Goal: Task Accomplishment & Management: Use online tool/utility

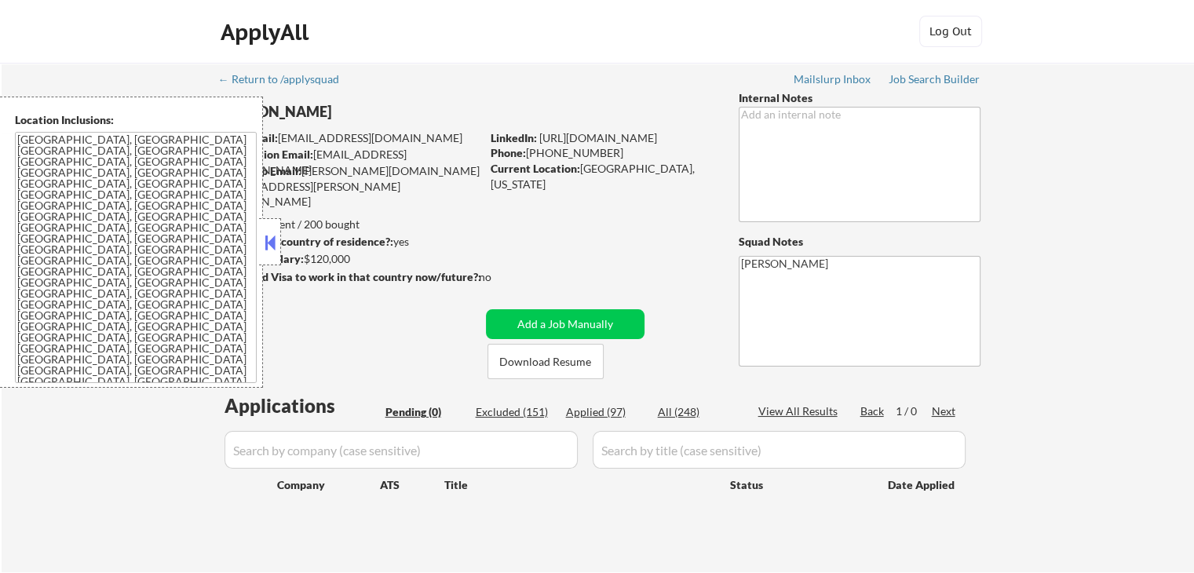
click at [273, 245] on button at bounding box center [269, 243] width 17 height 24
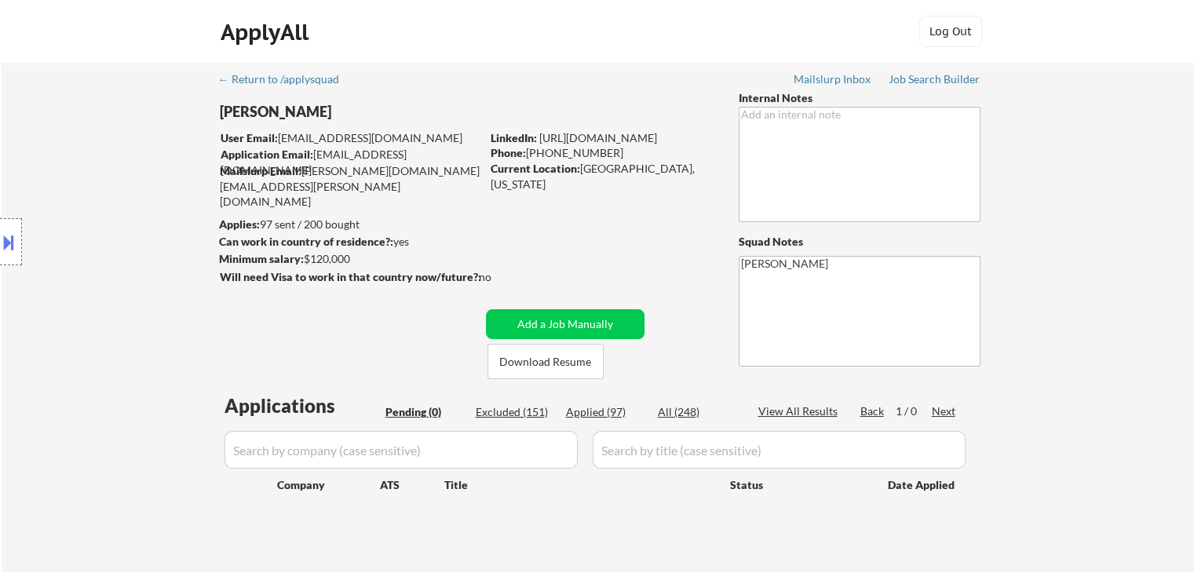
click at [252, 327] on div "Location Inclusions: [GEOGRAPHIC_DATA], [GEOGRAPHIC_DATA] [GEOGRAPHIC_DATA], [G…" at bounding box center [140, 242] width 281 height 291
click at [929, 82] on div "Job Search Builder" at bounding box center [935, 79] width 92 height 11
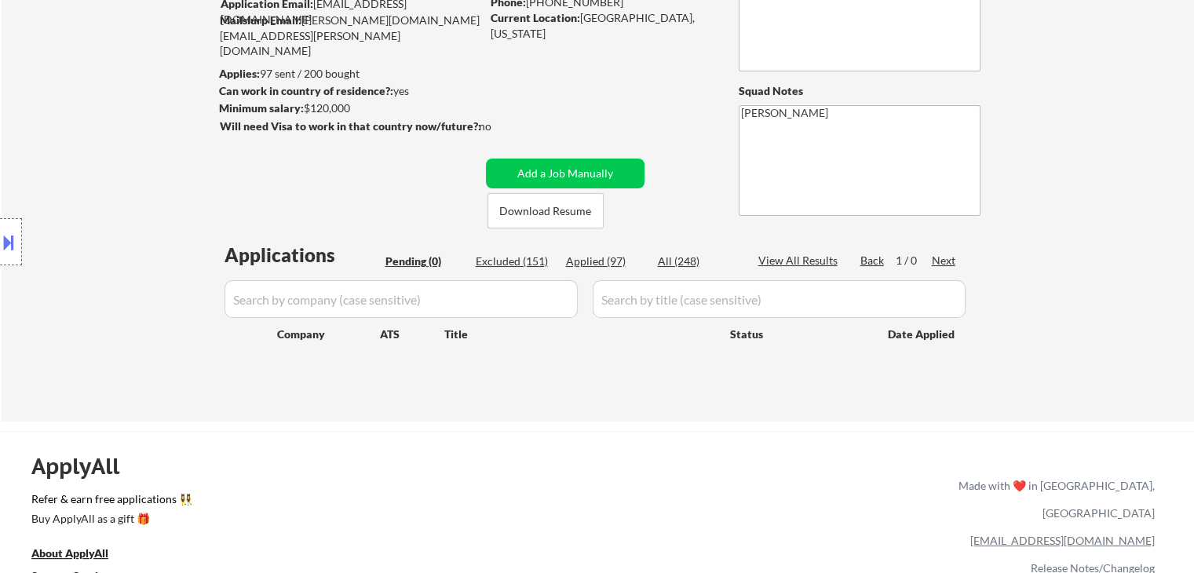
scroll to position [235, 0]
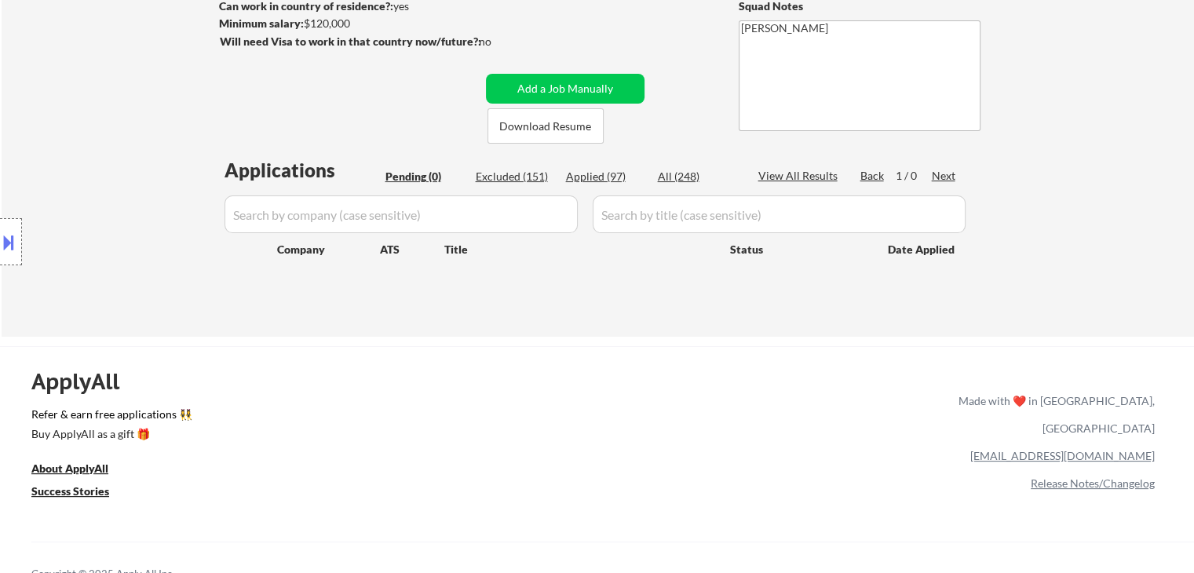
click at [1093, 191] on div "← Return to /applysquad Mailslurp Inbox Job Search Builder [PERSON_NAME] User E…" at bounding box center [598, 81] width 1192 height 509
click at [1067, 144] on div "← Return to /applysquad Mailslurp Inbox Job Search Builder [PERSON_NAME] User E…" at bounding box center [598, 81] width 1192 height 509
click at [1101, 108] on div "← Return to /applysquad Mailslurp Inbox Job Search Builder [PERSON_NAME] User E…" at bounding box center [598, 81] width 1192 height 509
click at [224, 172] on div "Location Inclusions: [GEOGRAPHIC_DATA], [GEOGRAPHIC_DATA] [GEOGRAPHIC_DATA], [G…" at bounding box center [140, 242] width 281 height 291
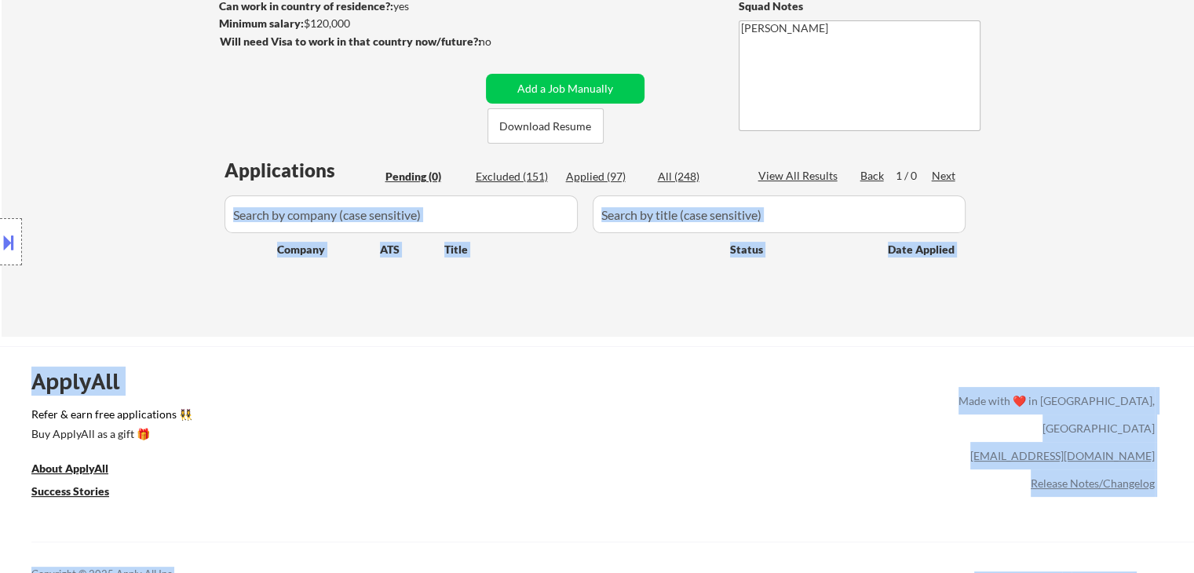
drag, startPoint x: 932, startPoint y: 173, endPoint x: 33, endPoint y: 182, distance: 899.5
click at [33, 182] on body "← Return to /applysquad Mailslurp Inbox Job Search Builder [PERSON_NAME] User E…" at bounding box center [597, 51] width 1194 height 573
click at [186, 156] on div "Location Inclusions: [GEOGRAPHIC_DATA], [GEOGRAPHIC_DATA] [GEOGRAPHIC_DATA], [G…" at bounding box center [140, 242] width 281 height 291
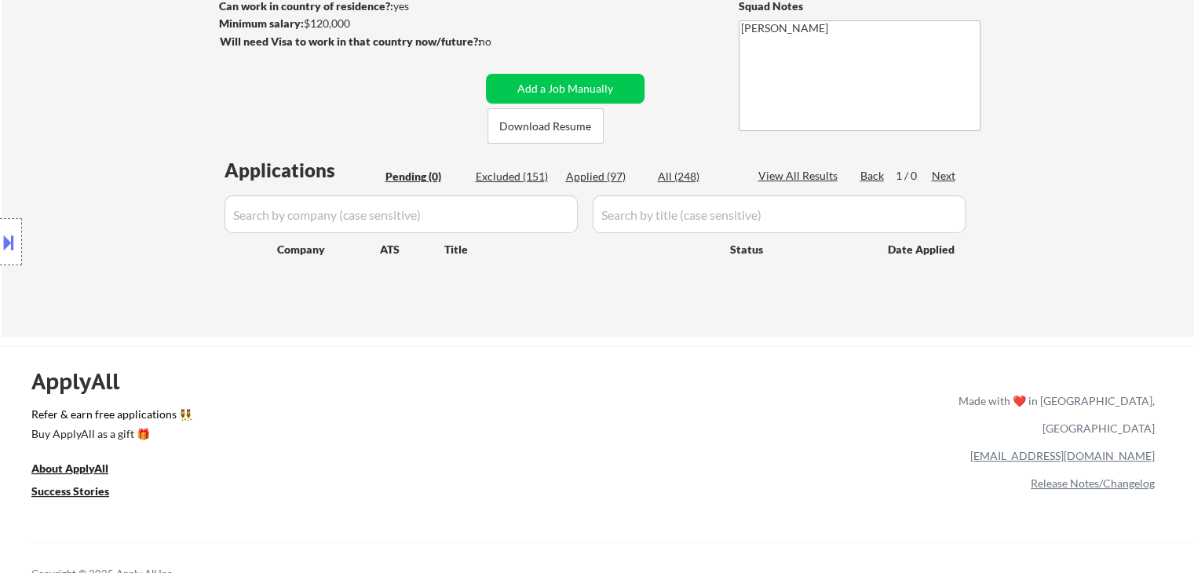
scroll to position [157, 0]
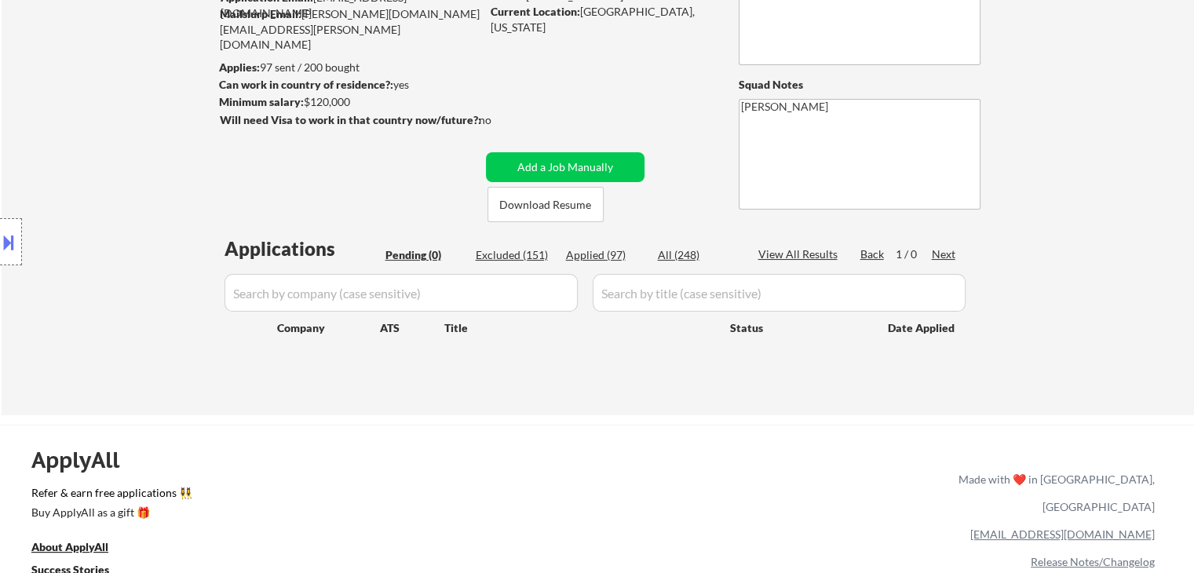
drag, startPoint x: 203, startPoint y: 95, endPoint x: 534, endPoint y: 115, distance: 331.1
click at [534, 115] on div "← Return to /applysquad Mailslurp Inbox Job Search Builder [PERSON_NAME] User E…" at bounding box center [598, 160] width 1192 height 509
click at [534, 115] on div "← Return to /applysquad Mailslurp Inbox Job Search Builder [PERSON_NAME] User E…" at bounding box center [597, 154] width 783 height 497
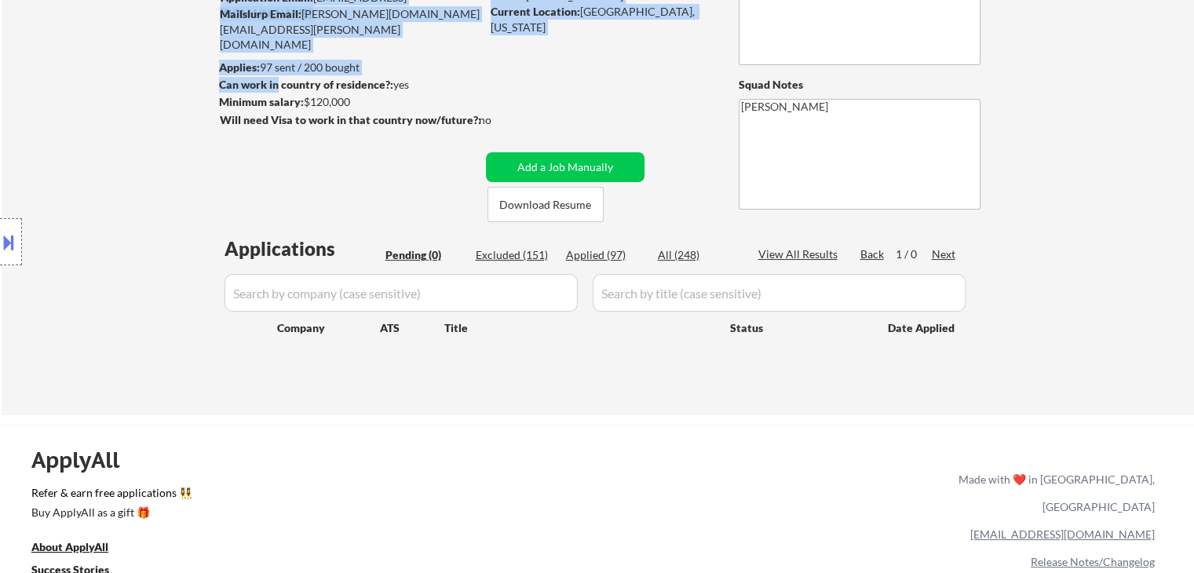
drag, startPoint x: 534, startPoint y: 115, endPoint x: 267, endPoint y: 82, distance: 269.0
click at [267, 82] on div "← Return to /applysquad Mailslurp Inbox Job Search Builder [PERSON_NAME] User E…" at bounding box center [597, 154] width 783 height 497
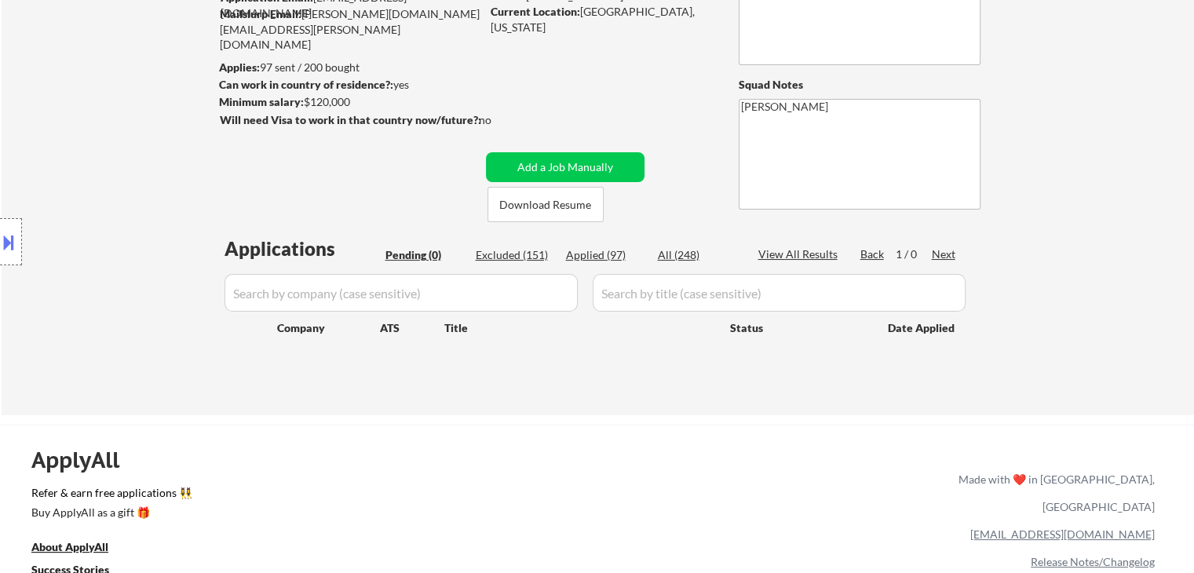
click at [210, 90] on div "← Return to /applysquad Mailslurp Inbox Job Search Builder [PERSON_NAME] User E…" at bounding box center [597, 154] width 783 height 497
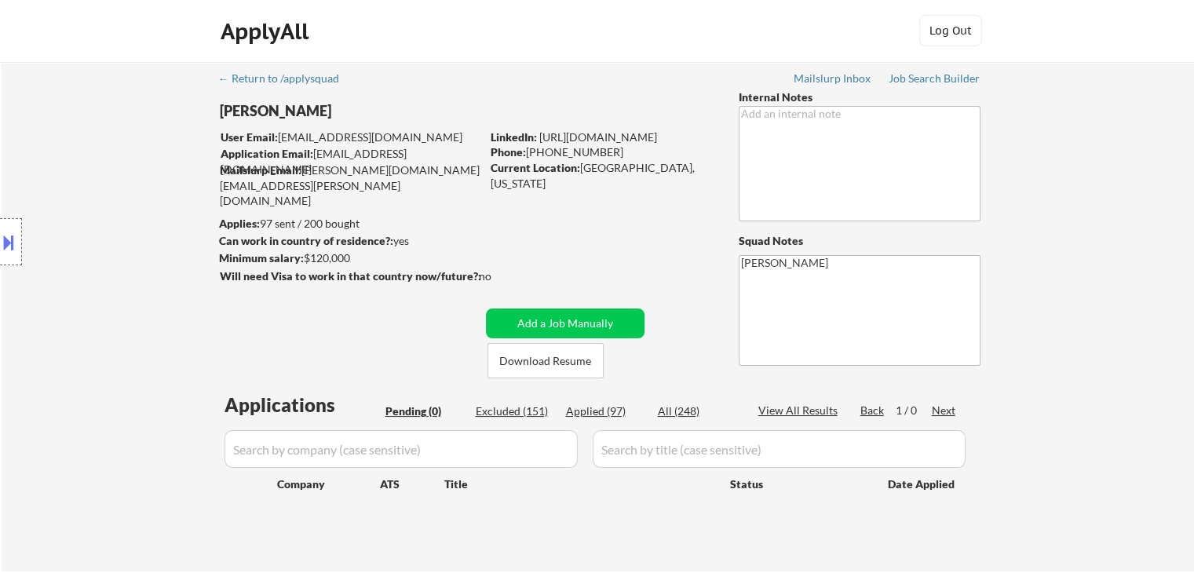
scroll to position [0, 0]
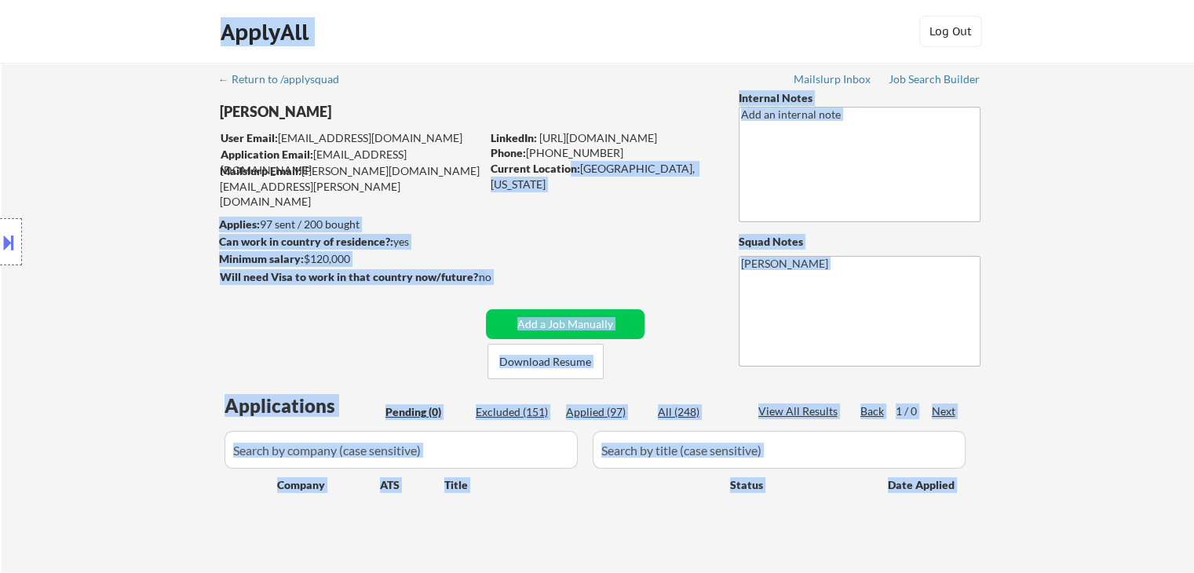
drag, startPoint x: 201, startPoint y: 154, endPoint x: 565, endPoint y: 166, distance: 364.4
click at [565, 166] on body "← Return to /applysquad Mailslurp Inbox Job Search Builder [PERSON_NAME] User E…" at bounding box center [597, 286] width 1194 height 573
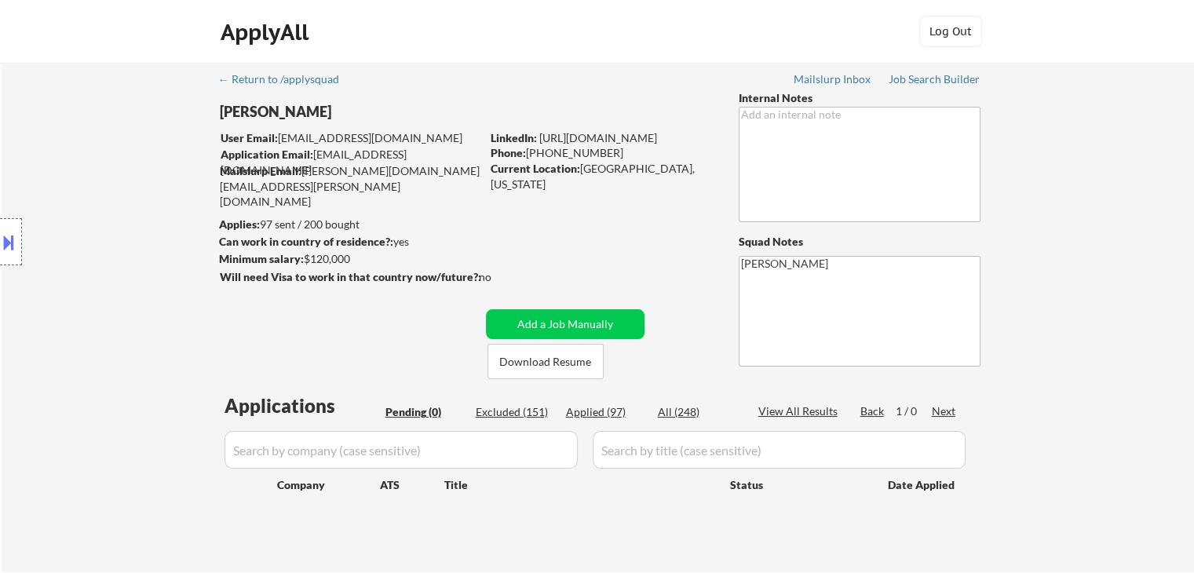
click at [662, 202] on div "← Return to /applysquad Mailslurp Inbox Job Search Builder [PERSON_NAME] User E…" at bounding box center [597, 311] width 783 height 497
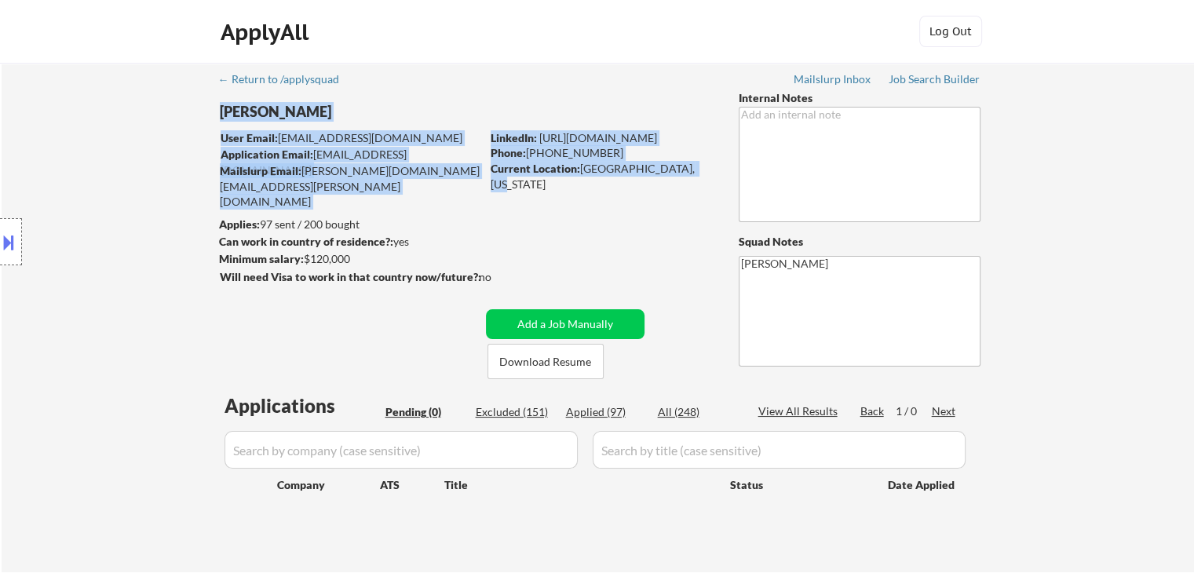
drag, startPoint x: 650, startPoint y: 173, endPoint x: 585, endPoint y: 180, distance: 65.5
click at [585, 180] on div "← Return to /applysquad Mailslurp Inbox Job Search Builder [PERSON_NAME] User E…" at bounding box center [597, 311] width 783 height 497
click at [584, 185] on div "← Return to /applysquad Mailslurp Inbox Job Search Builder [PERSON_NAME] User E…" at bounding box center [597, 311] width 783 height 497
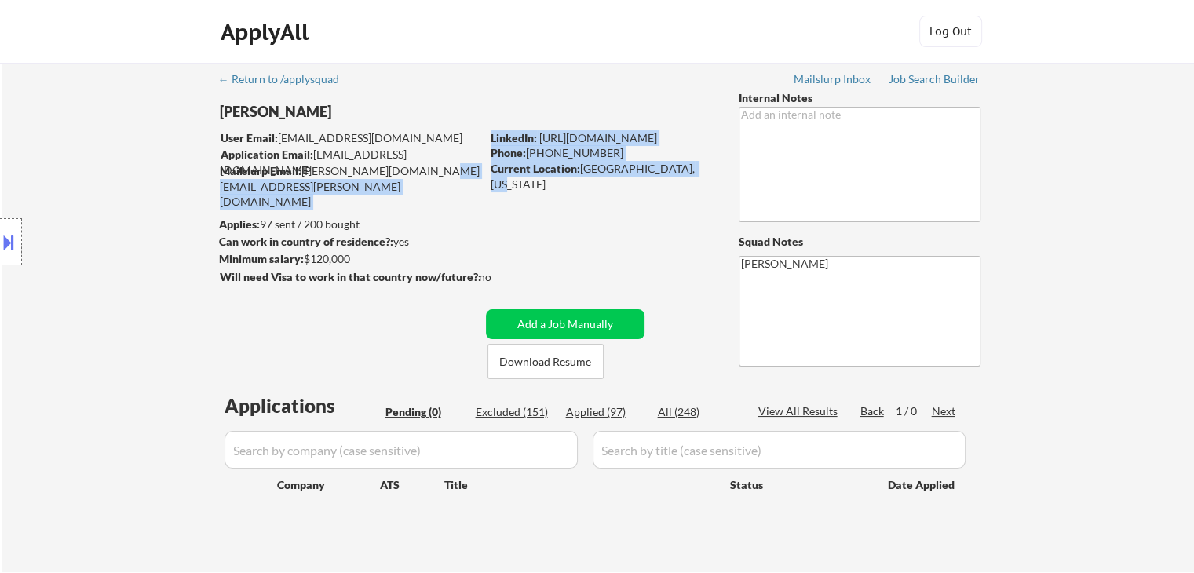
drag, startPoint x: 578, startPoint y: 175, endPoint x: 418, endPoint y: 176, distance: 160.9
click at [418, 176] on div "[PERSON_NAME] User Email: [EMAIL_ADDRESS][DOMAIN_NAME] Application Email: [EMAI…" at bounding box center [475, 234] width 513 height 289
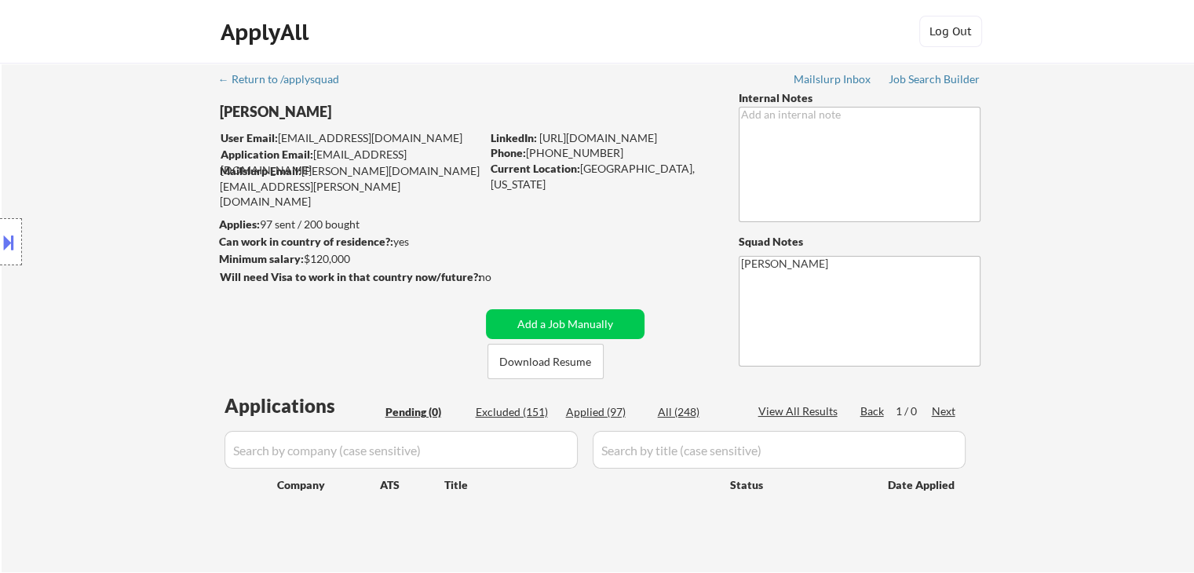
click at [590, 225] on div "← Return to /applysquad Mailslurp Inbox Job Search Builder [PERSON_NAME] User E…" at bounding box center [597, 311] width 783 height 497
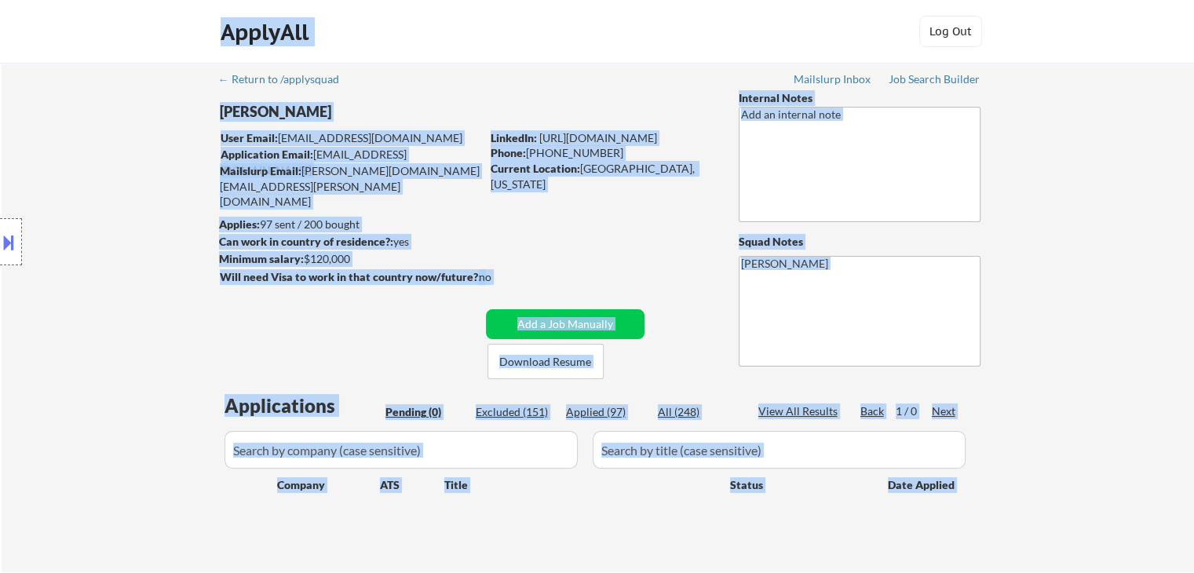
click at [178, 171] on body "← Return to /applysquad Mailslurp Inbox Job Search Builder [PERSON_NAME] User E…" at bounding box center [597, 286] width 1194 height 573
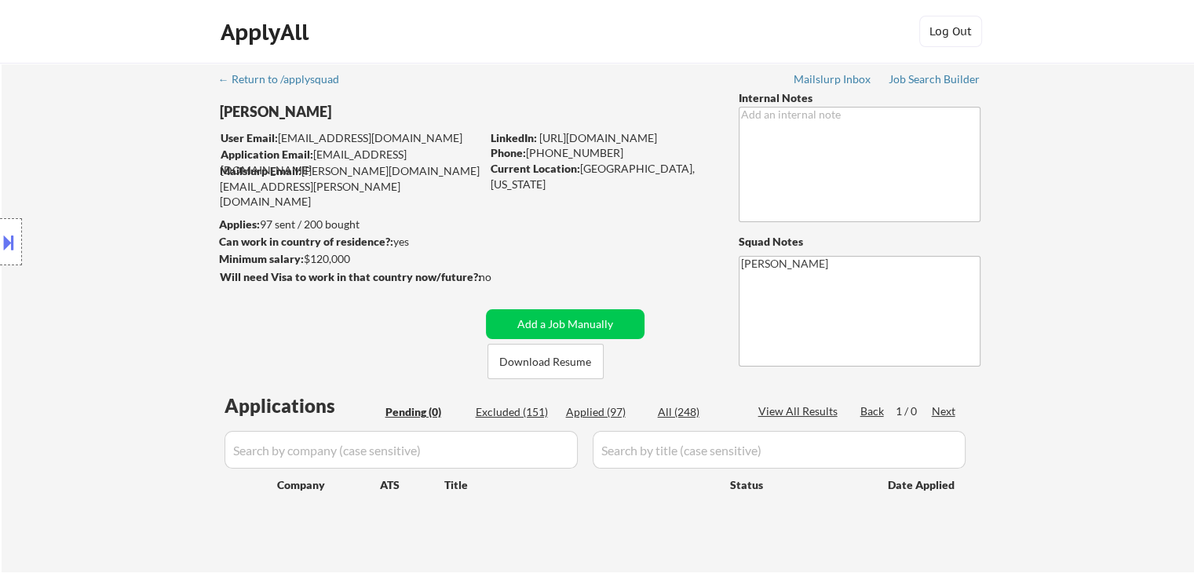
click at [549, 217] on div "← Return to /applysquad Mailslurp Inbox Job Search Builder [PERSON_NAME] User E…" at bounding box center [597, 311] width 783 height 497
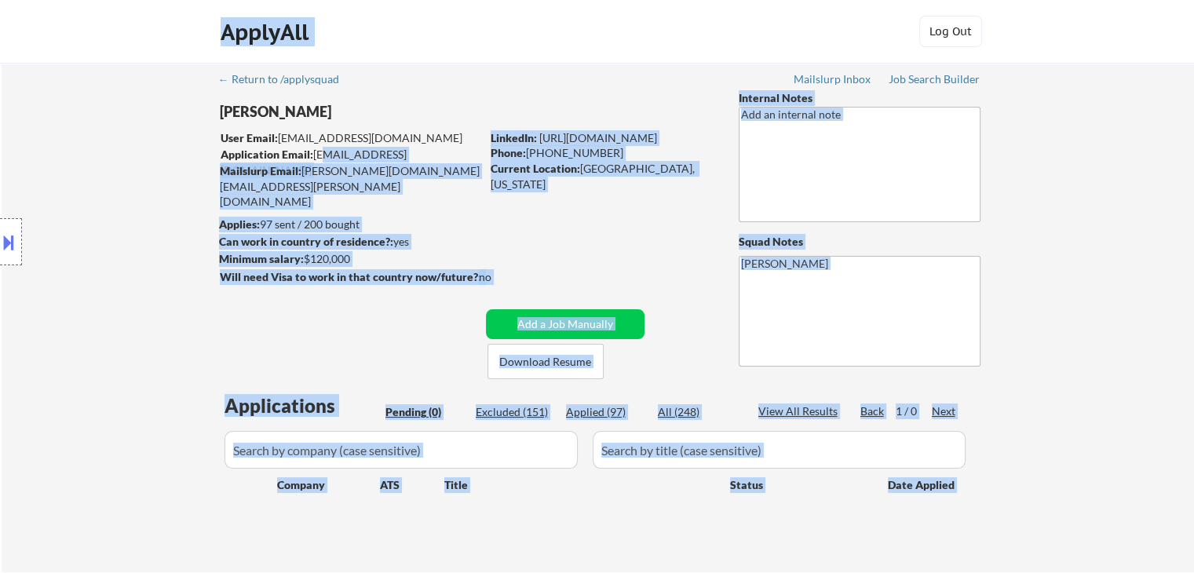
drag, startPoint x: 213, startPoint y: 115, endPoint x: 316, endPoint y: 154, distance: 109.8
click at [316, 154] on body "← Return to /applysquad Mailslurp Inbox Job Search Builder [PERSON_NAME] User E…" at bounding box center [597, 286] width 1194 height 573
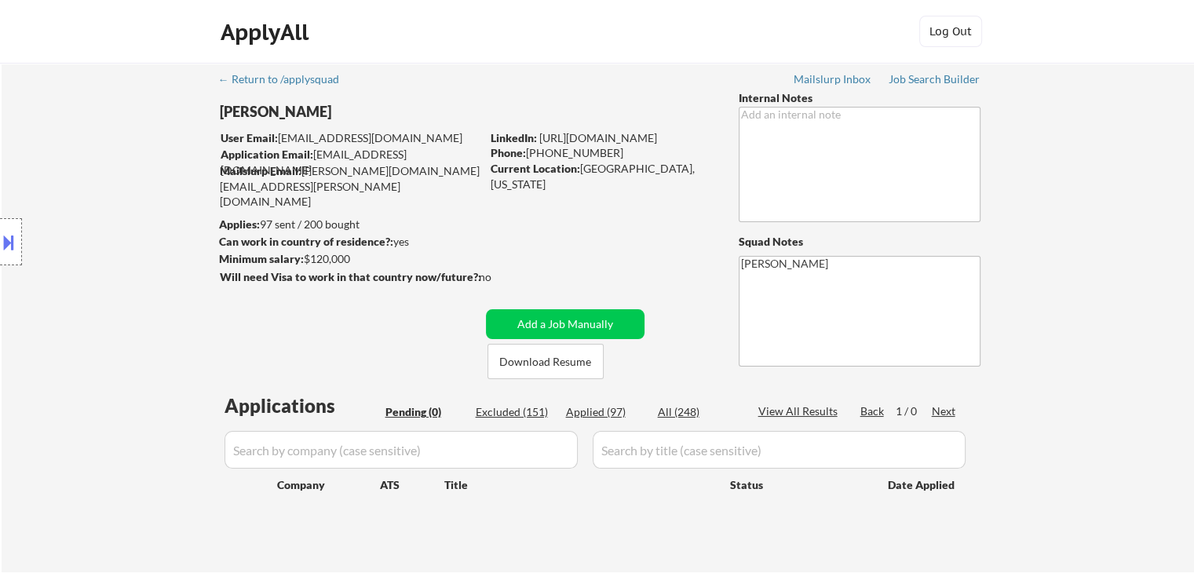
click at [443, 195] on div "← Return to /applysquad Mailslurp Inbox Job Search Builder [PERSON_NAME] User E…" at bounding box center [597, 311] width 783 height 497
drag, startPoint x: 443, startPoint y: 195, endPoint x: 352, endPoint y: 195, distance: 90.3
click at [352, 195] on div "← Return to /applysquad Mailslurp Inbox Job Search Builder [PERSON_NAME] User E…" at bounding box center [597, 311] width 783 height 497
click at [471, 214] on div "← Return to /applysquad Mailslurp Inbox Job Search Builder [PERSON_NAME] User E…" at bounding box center [597, 311] width 783 height 497
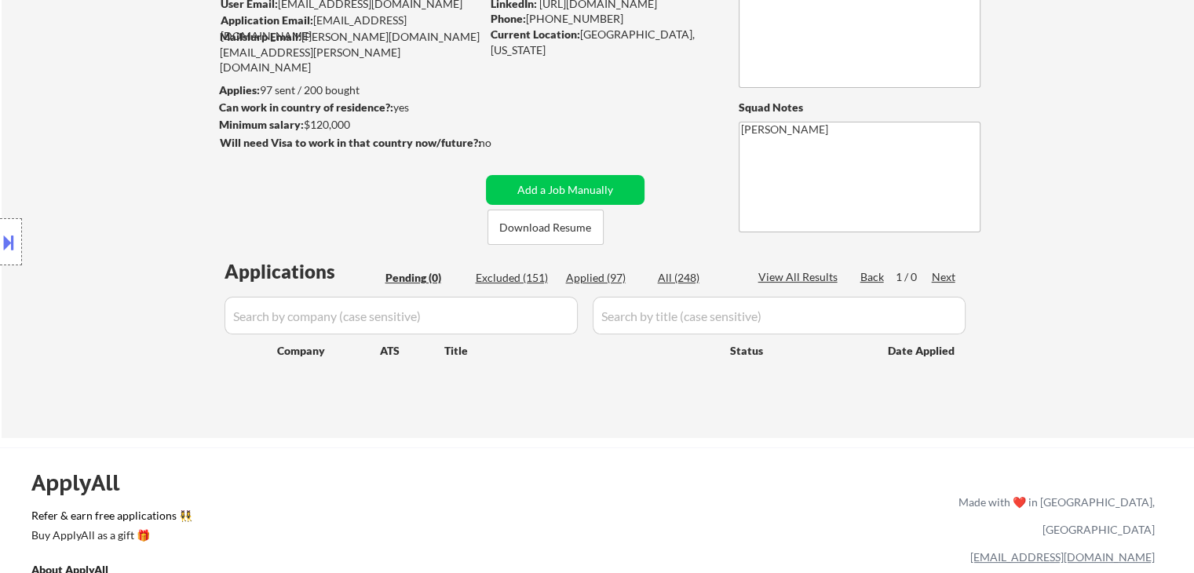
scroll to position [157, 0]
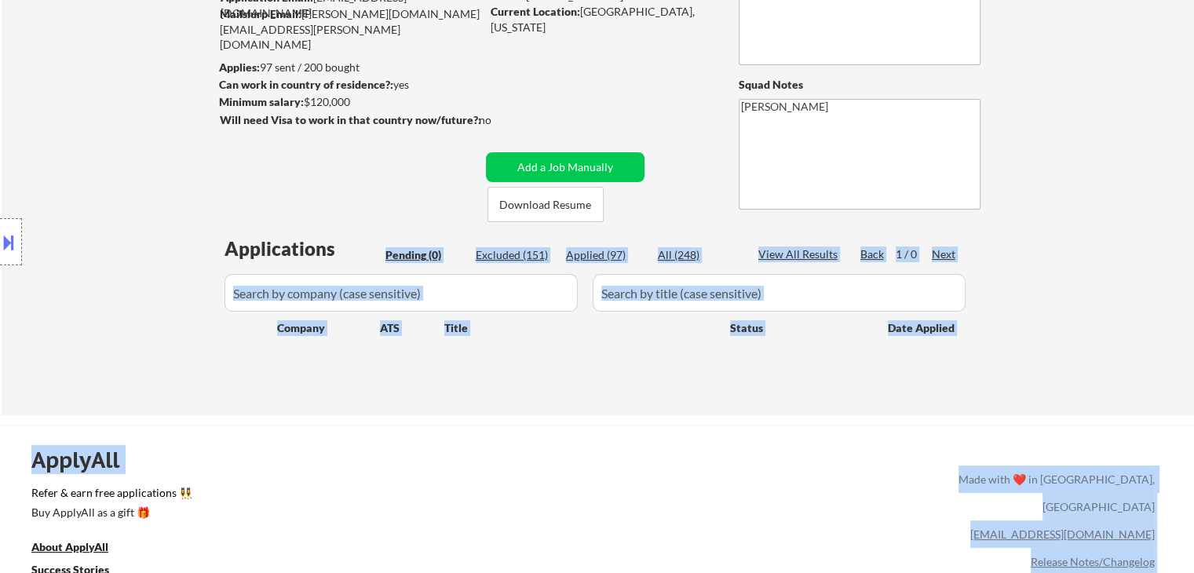
drag, startPoint x: 270, startPoint y: 264, endPoint x: 236, endPoint y: 265, distance: 33.8
click at [236, 265] on body "← Return to /applysquad Mailslurp Inbox Job Search Builder [PERSON_NAME] User E…" at bounding box center [597, 129] width 1194 height 573
click at [110, 257] on div "Location Inclusions: [GEOGRAPHIC_DATA], [GEOGRAPHIC_DATA] [GEOGRAPHIC_DATA], [G…" at bounding box center [140, 242] width 281 height 291
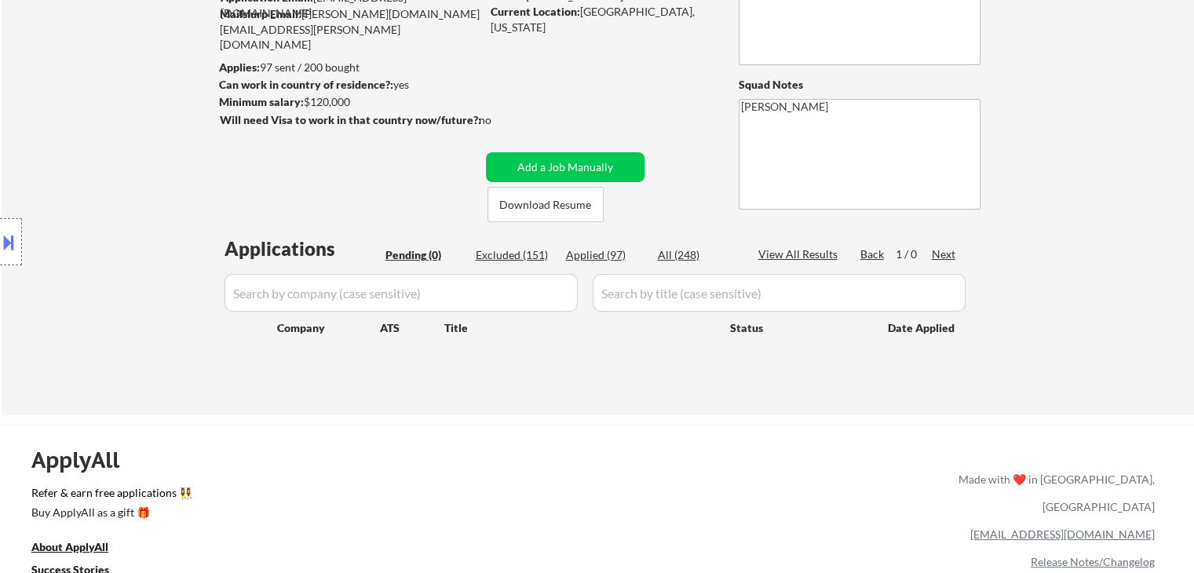
click at [149, 321] on div "Location Inclusions: [GEOGRAPHIC_DATA], [GEOGRAPHIC_DATA] [GEOGRAPHIC_DATA], [G…" at bounding box center [140, 242] width 281 height 291
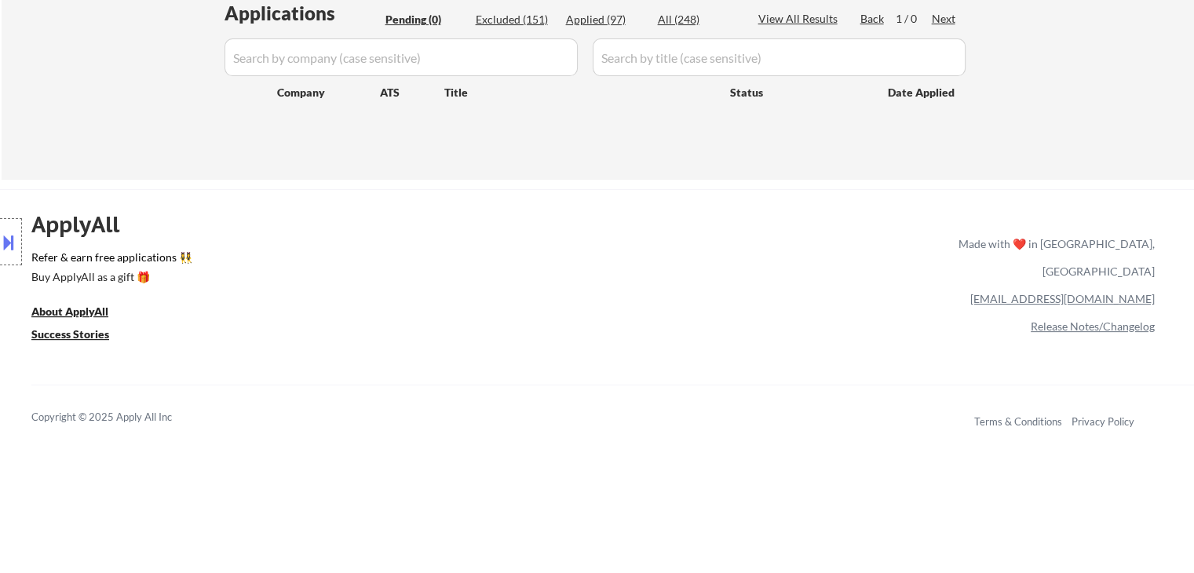
drag, startPoint x: 321, startPoint y: 290, endPoint x: 370, endPoint y: 286, distance: 49.6
click at [323, 290] on div "ApplyAll Refer & earn free applications 👯‍♀️ Buy ApplyAll as a gift 🎁 About App…" at bounding box center [597, 324] width 1194 height 249
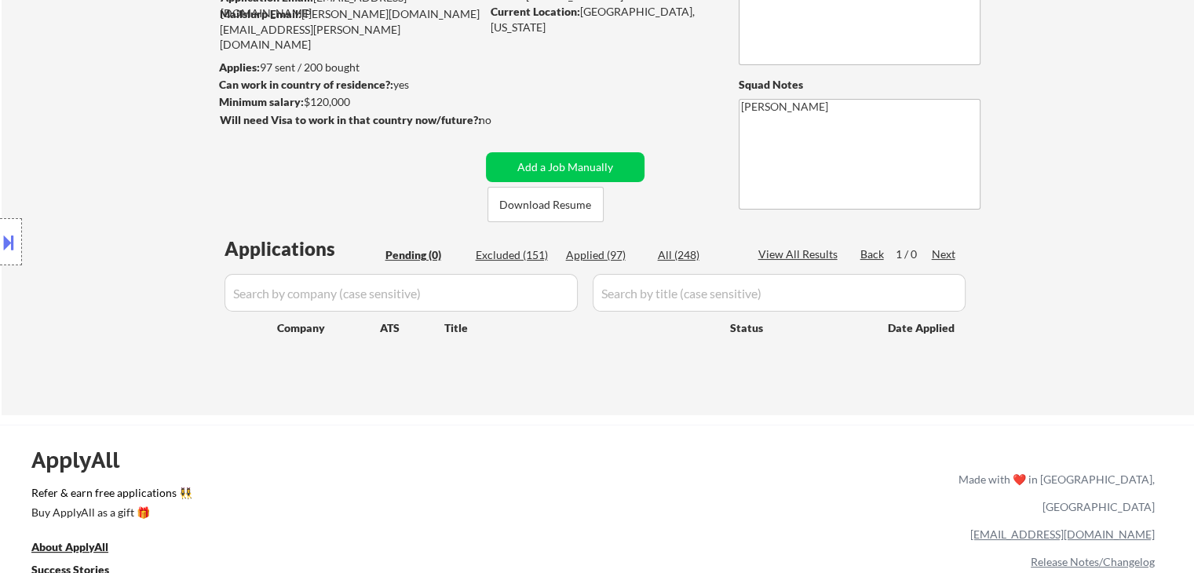
click at [69, 110] on div "Location Inclusions: [GEOGRAPHIC_DATA], [GEOGRAPHIC_DATA] [GEOGRAPHIC_DATA], [G…" at bounding box center [140, 242] width 281 height 291
click at [75, 115] on div "Location Inclusions: [GEOGRAPHIC_DATA], [GEOGRAPHIC_DATA] [GEOGRAPHIC_DATA], [G…" at bounding box center [140, 242] width 281 height 291
click at [90, 101] on div "Location Inclusions: [GEOGRAPHIC_DATA], [GEOGRAPHIC_DATA] [GEOGRAPHIC_DATA], [G…" at bounding box center [140, 242] width 281 height 291
click at [113, 111] on div "Location Inclusions: [GEOGRAPHIC_DATA], [GEOGRAPHIC_DATA] [GEOGRAPHIC_DATA], [G…" at bounding box center [140, 242] width 281 height 291
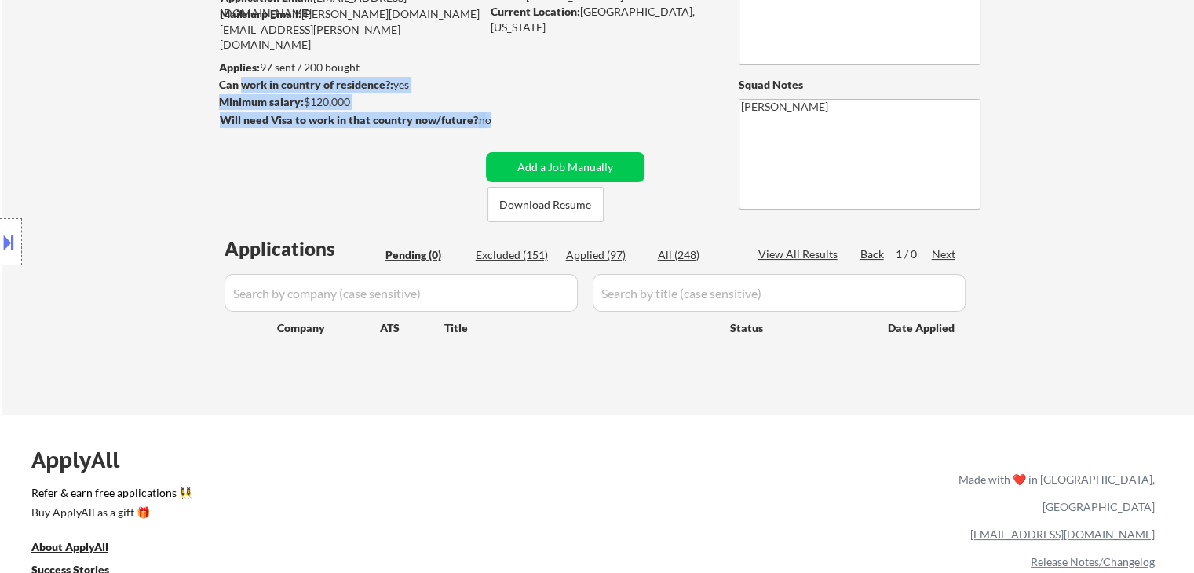
drag, startPoint x: 488, startPoint y: 116, endPoint x: 231, endPoint y: 89, distance: 258.9
click at [232, 89] on div "[PERSON_NAME] User Email: [EMAIL_ADDRESS][DOMAIN_NAME] Application Email: [EMAI…" at bounding box center [475, 77] width 513 height 289
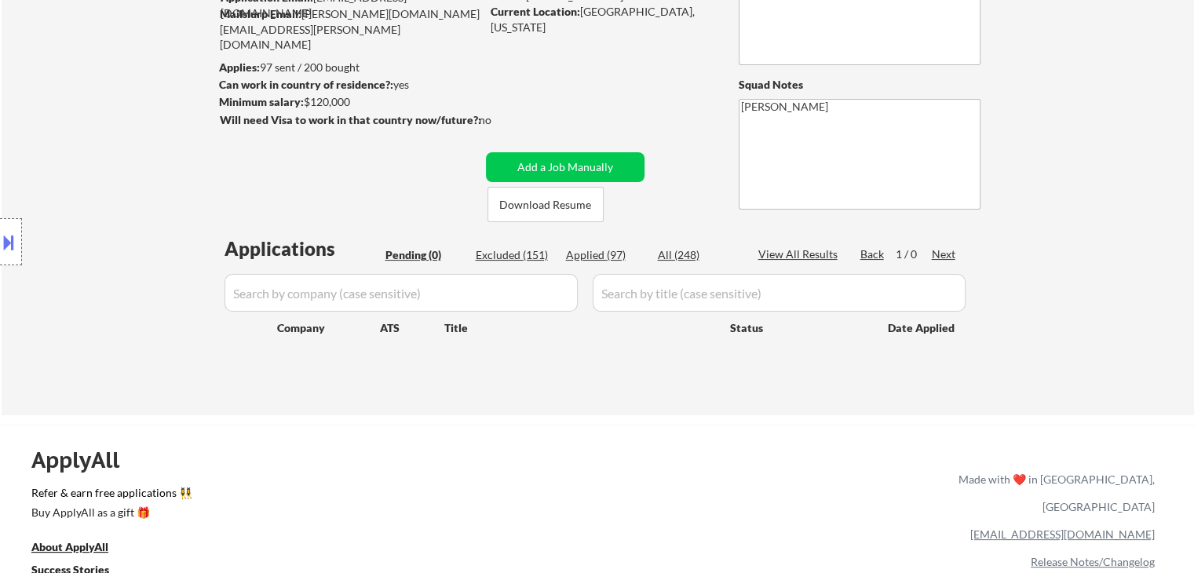
drag, startPoint x: 110, startPoint y: 97, endPoint x: 179, endPoint y: 87, distance: 69.8
click at [113, 93] on body "← Return to /applysquad Mailslurp Inbox Job Search Builder [PERSON_NAME] User E…" at bounding box center [597, 129] width 1194 height 573
click at [188, 84] on div "← Return to /applysquad Mailslurp Inbox Job Search Builder [PERSON_NAME] User E…" at bounding box center [598, 160] width 1192 height 509
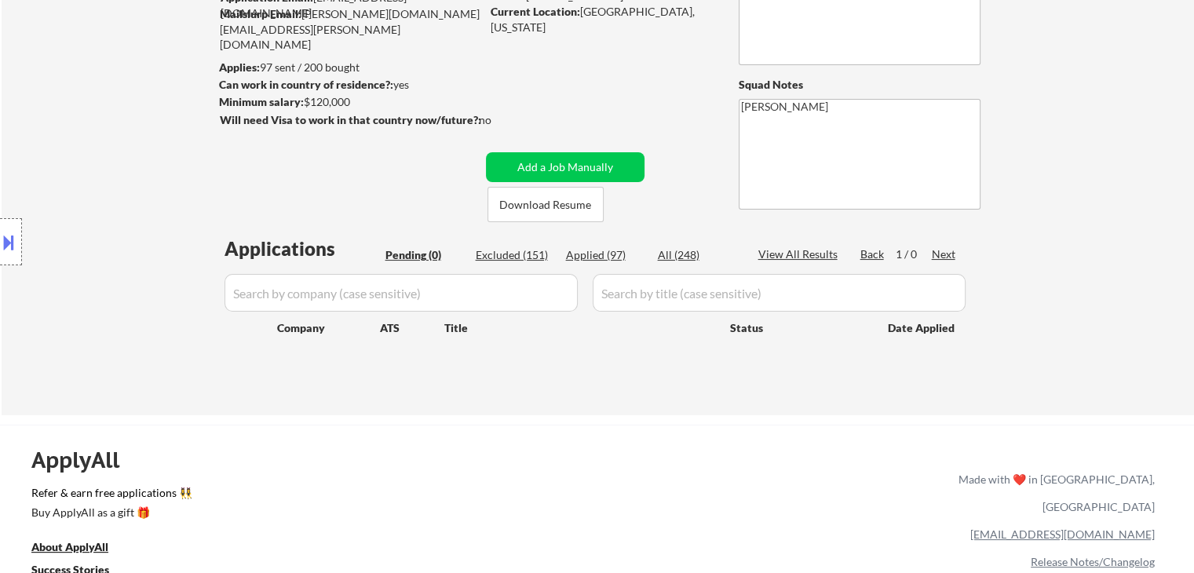
click at [188, 84] on div "← Return to /applysquad Mailslurp Inbox Job Search Builder [PERSON_NAME] User E…" at bounding box center [598, 160] width 1192 height 509
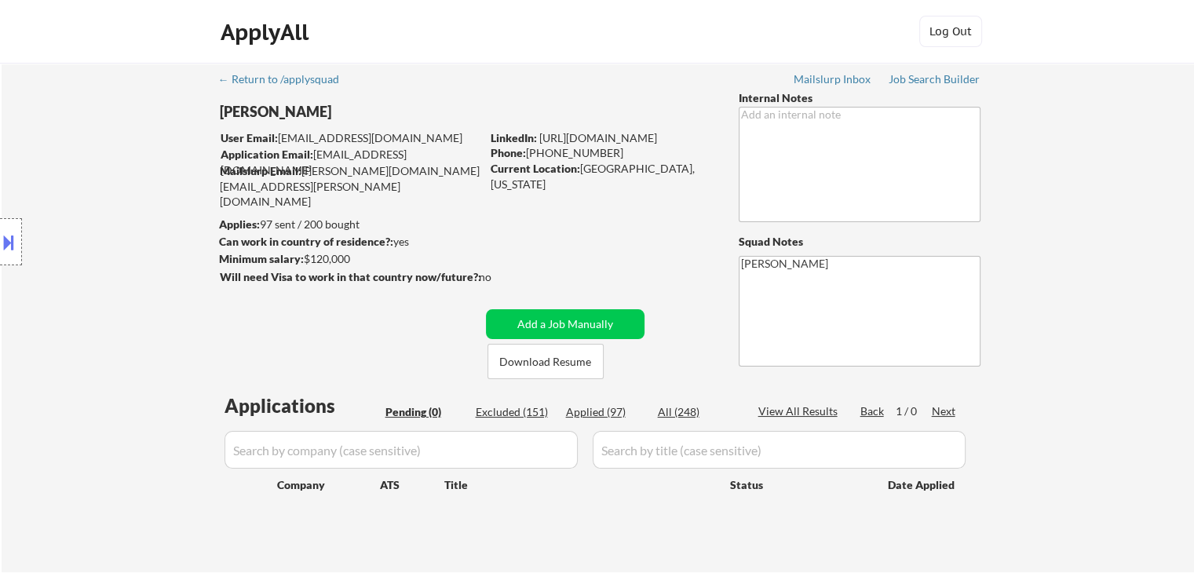
click at [188, 85] on div "← Return to /applysquad Mailslurp Inbox Job Search Builder [PERSON_NAME] User E…" at bounding box center [598, 317] width 1192 height 509
click at [162, 147] on div "Location Inclusions: [GEOGRAPHIC_DATA], [GEOGRAPHIC_DATA] [GEOGRAPHIC_DATA], [G…" at bounding box center [140, 242] width 281 height 291
drag, startPoint x: 350, startPoint y: 170, endPoint x: 302, endPoint y: 173, distance: 47.9
click at [302, 173] on div "Mailslurp Email: [PERSON_NAME][DOMAIN_NAME][EMAIL_ADDRESS][PERSON_NAME][DOMAIN_…" at bounding box center [350, 186] width 261 height 46
click at [207, 182] on div "Location Inclusions: [GEOGRAPHIC_DATA], [GEOGRAPHIC_DATA] [GEOGRAPHIC_DATA], [G…" at bounding box center [140, 242] width 281 height 291
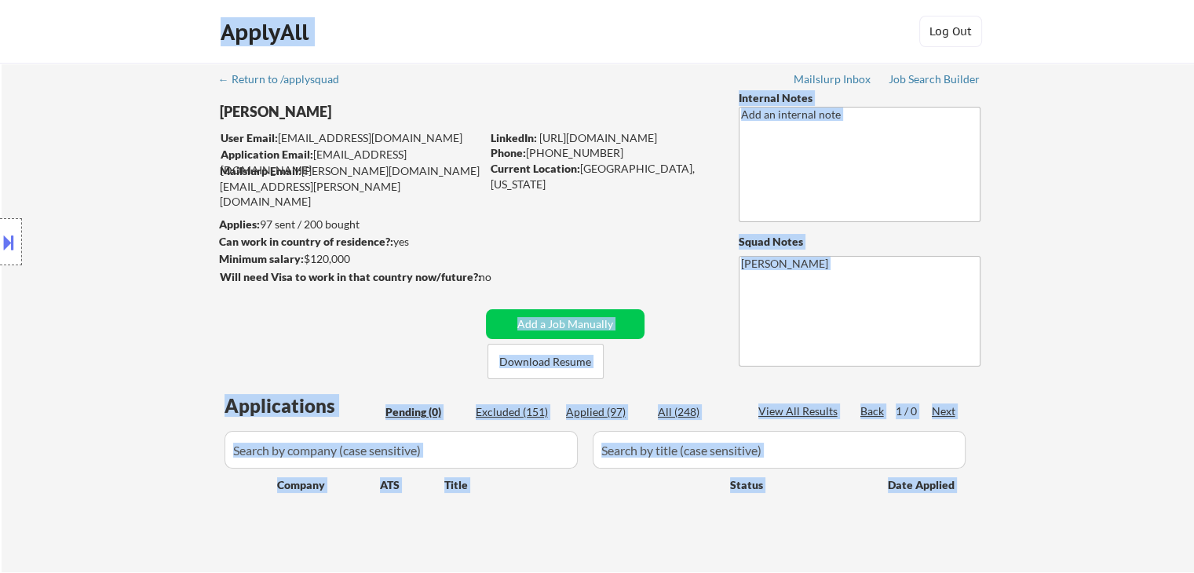
drag, startPoint x: 502, startPoint y: 274, endPoint x: 221, endPoint y: 243, distance: 282.7
click at [221, 243] on body "← Return to /applysquad Mailslurp Inbox Job Search Builder [PERSON_NAME] User E…" at bounding box center [597, 286] width 1194 height 573
click at [188, 236] on div "Location Inclusions: [GEOGRAPHIC_DATA], [GEOGRAPHIC_DATA] [GEOGRAPHIC_DATA], [G…" at bounding box center [140, 242] width 281 height 291
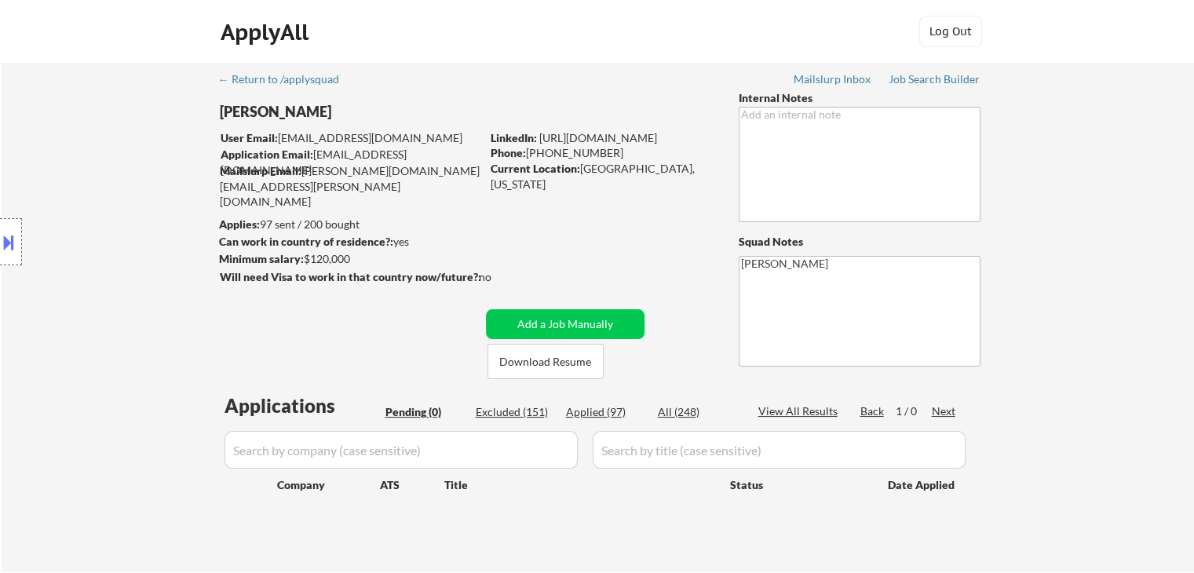
click at [178, 167] on div "Location Inclusions: [GEOGRAPHIC_DATA], [GEOGRAPHIC_DATA] [GEOGRAPHIC_DATA], [G…" at bounding box center [140, 242] width 281 height 291
click at [179, 168] on div "Location Inclusions: [GEOGRAPHIC_DATA], [GEOGRAPHIC_DATA] [GEOGRAPHIC_DATA], [G…" at bounding box center [140, 242] width 281 height 291
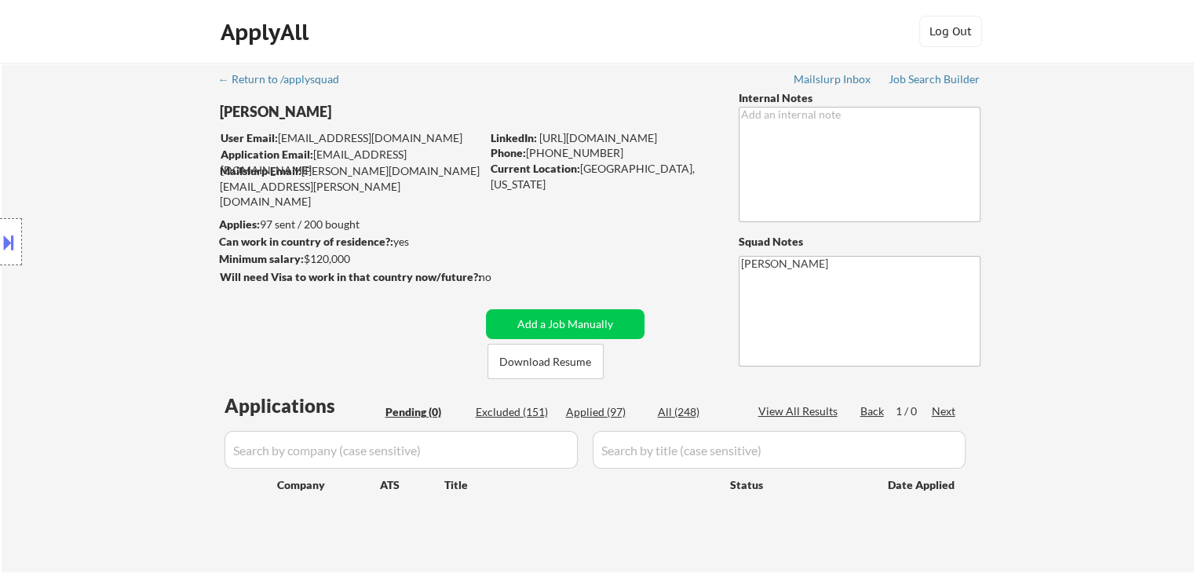
click at [179, 168] on div "Location Inclusions: [GEOGRAPHIC_DATA], [GEOGRAPHIC_DATA] [GEOGRAPHIC_DATA], [G…" at bounding box center [140, 242] width 281 height 291
click at [140, 206] on div "Location Inclusions: [GEOGRAPHIC_DATA], [GEOGRAPHIC_DATA] [GEOGRAPHIC_DATA], [G…" at bounding box center [140, 242] width 281 height 291
drag, startPoint x: 437, startPoint y: 177, endPoint x: 341, endPoint y: 175, distance: 96.6
click at [341, 175] on div "Mailslurp Email: [PERSON_NAME][DOMAIN_NAME][EMAIL_ADDRESS][PERSON_NAME][DOMAIN_…" at bounding box center [350, 186] width 261 height 46
click at [355, 196] on div "← Return to /applysquad Mailslurp Inbox Job Search Builder [PERSON_NAME] User E…" at bounding box center [597, 311] width 783 height 497
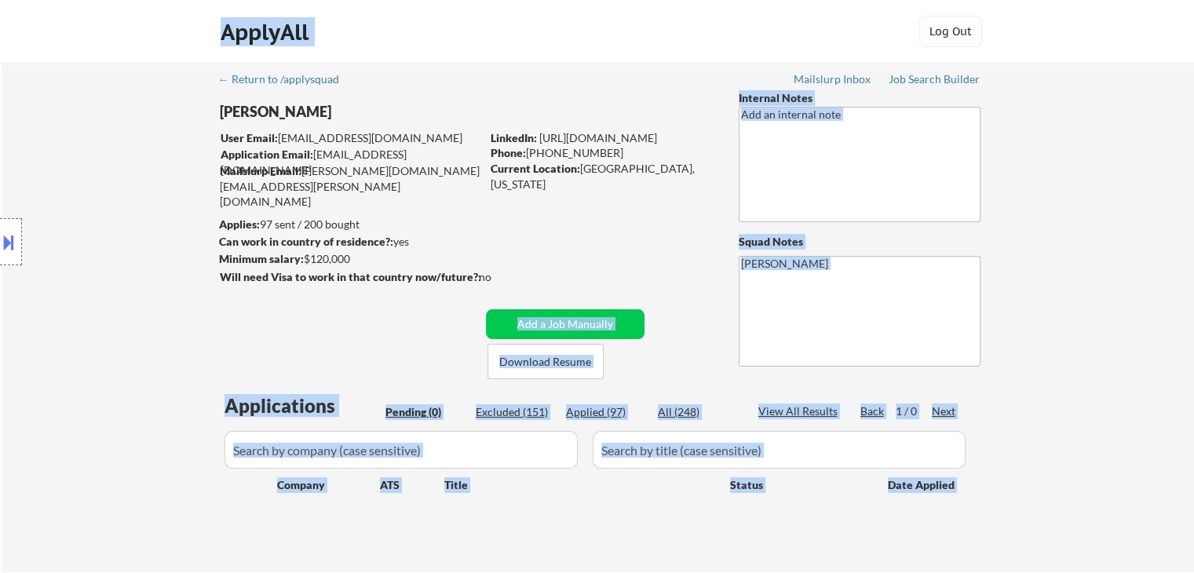
drag, startPoint x: 385, startPoint y: 271, endPoint x: 225, endPoint y: 235, distance: 164.1
click at [225, 235] on body "← Return to /applysquad Mailslurp Inbox Job Search Builder [PERSON_NAME] User E…" at bounding box center [597, 286] width 1194 height 573
click at [157, 233] on div "Location Inclusions: [GEOGRAPHIC_DATA], [GEOGRAPHIC_DATA] [GEOGRAPHIC_DATA], [G…" at bounding box center [140, 242] width 281 height 291
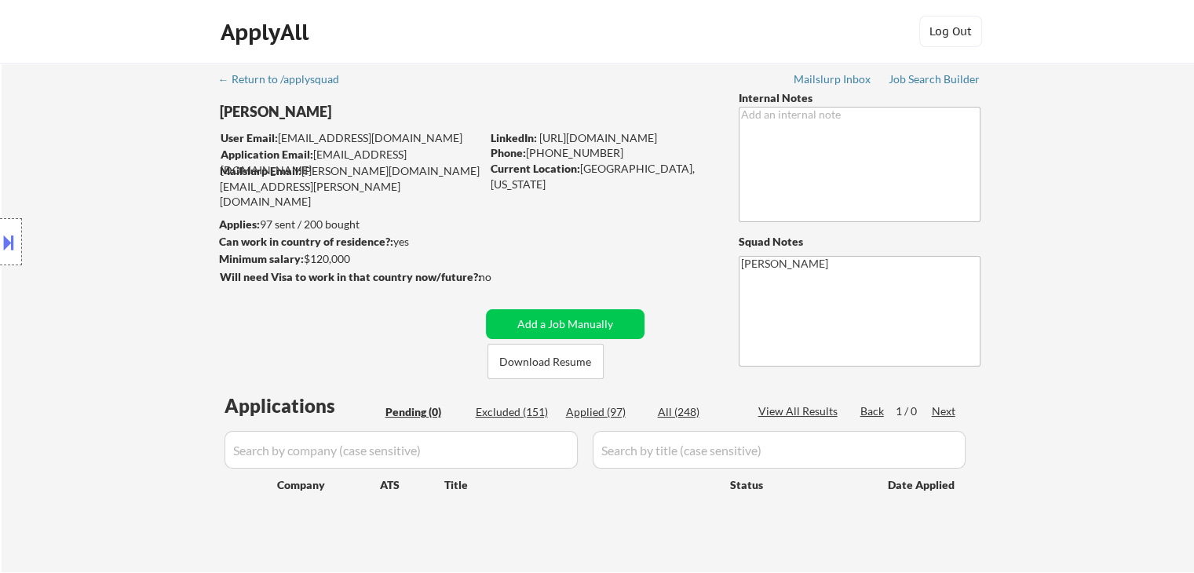
click at [163, 234] on div "Location Inclusions: [GEOGRAPHIC_DATA], [GEOGRAPHIC_DATA] [GEOGRAPHIC_DATA], [G…" at bounding box center [140, 242] width 281 height 291
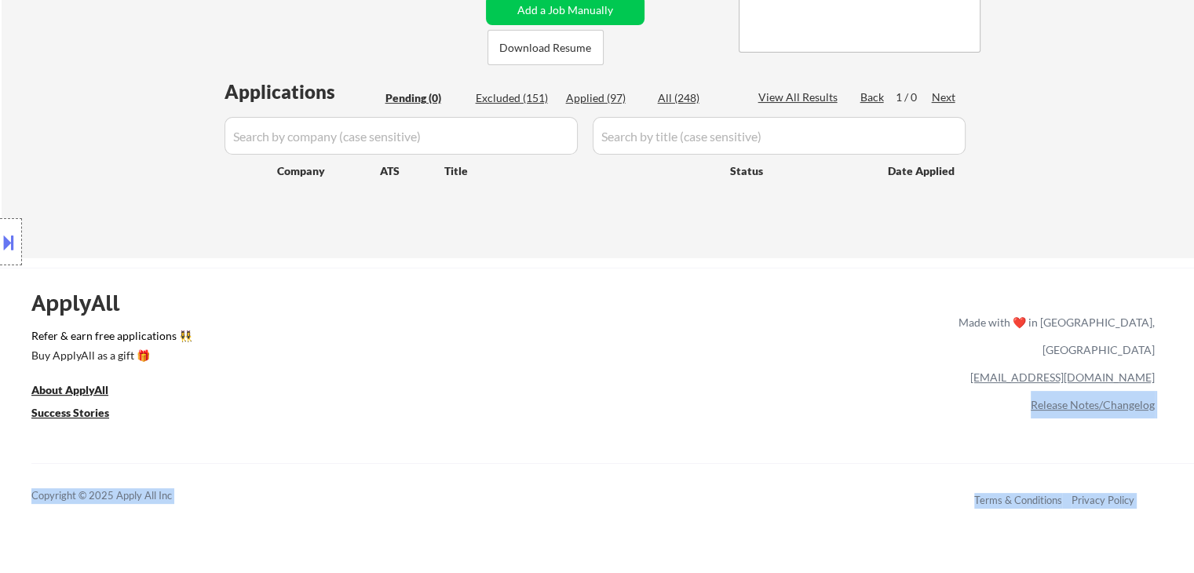
drag, startPoint x: 515, startPoint y: 261, endPoint x: 744, endPoint y: 291, distance: 231.1
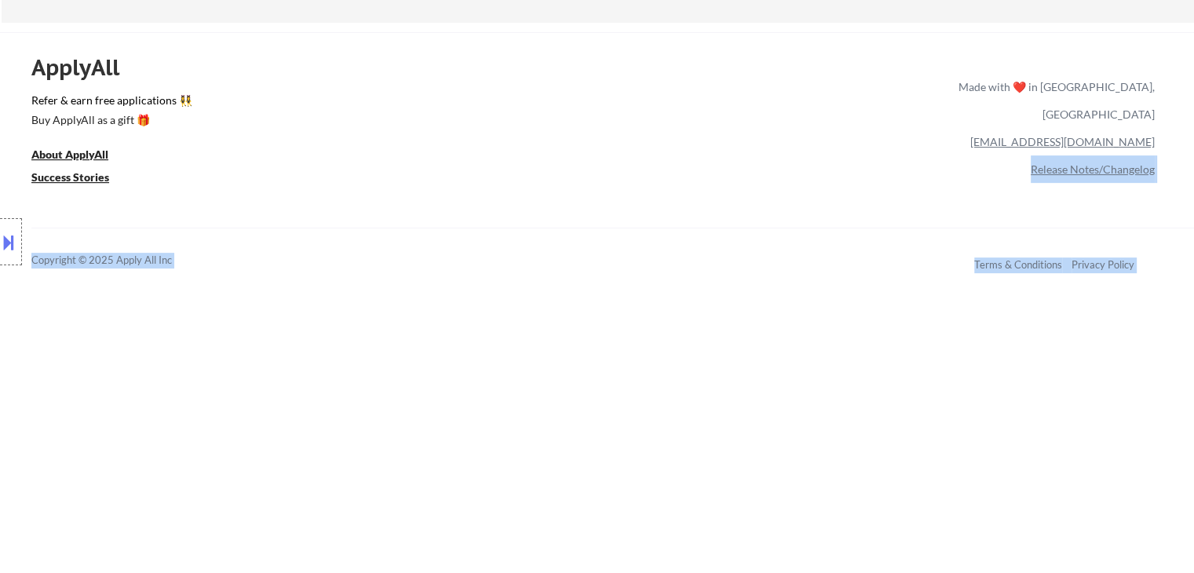
click at [440, 331] on div "← Return to /applysquad Mailslurp Inbox Job Search Builder [PERSON_NAME] User E…" at bounding box center [597, 139] width 1194 height 1377
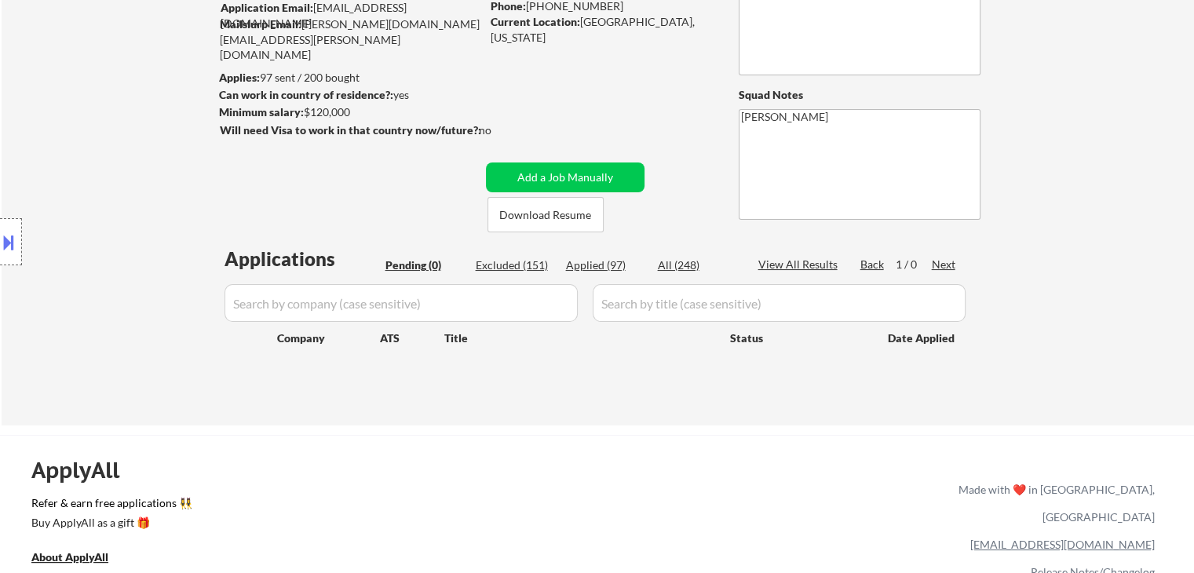
scroll to position [78, 0]
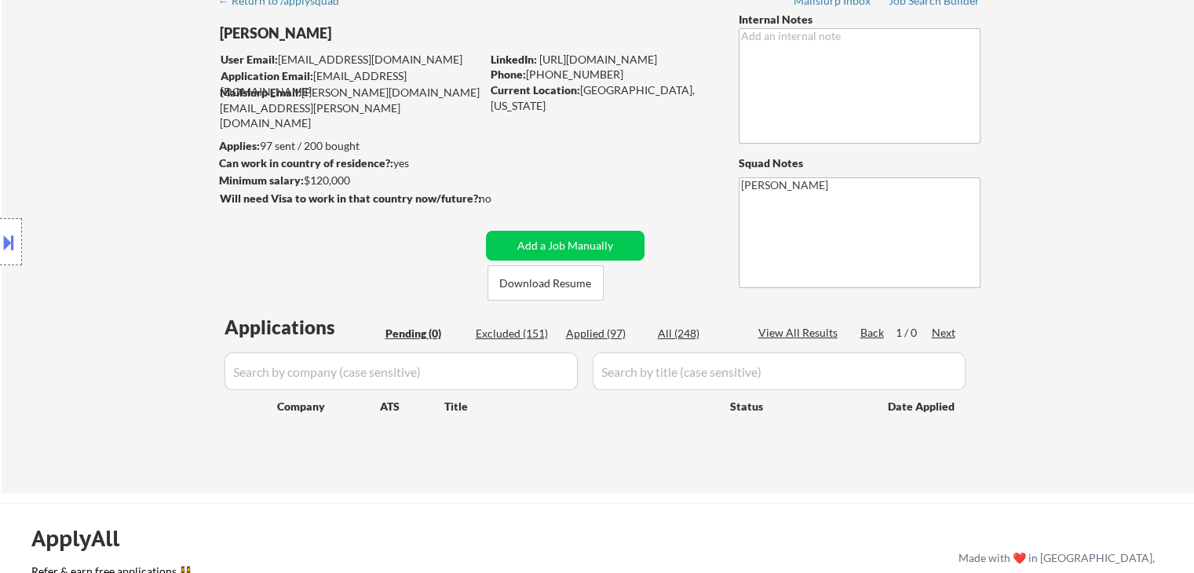
click at [145, 173] on div "Location Inclusions: [GEOGRAPHIC_DATA], [GEOGRAPHIC_DATA] [GEOGRAPHIC_DATA], [G…" at bounding box center [140, 242] width 281 height 291
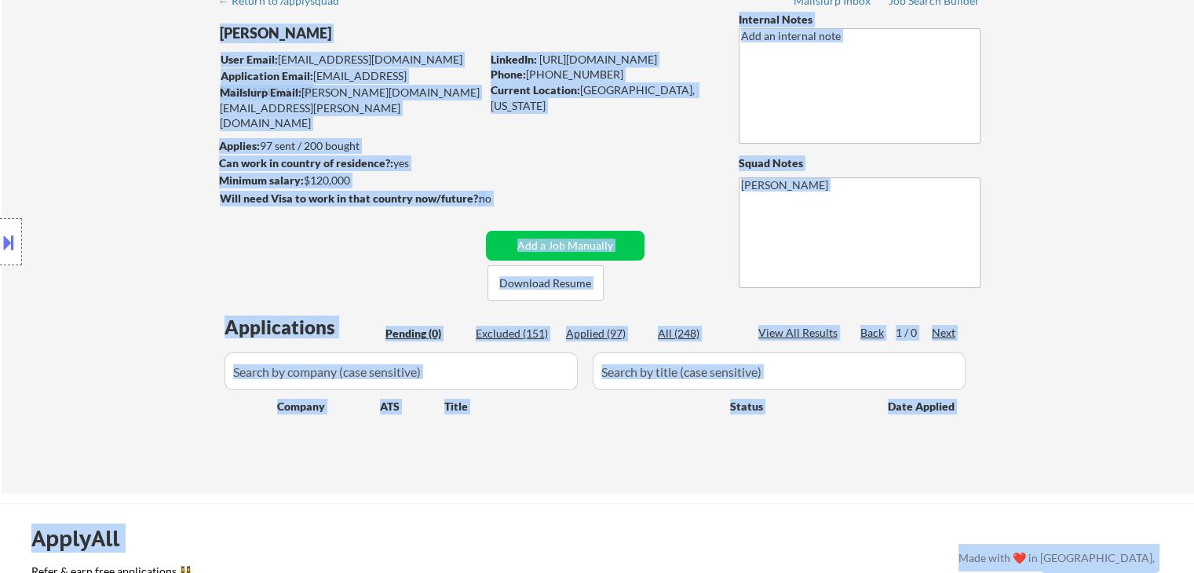
drag, startPoint x: 224, startPoint y: 163, endPoint x: 622, endPoint y: 111, distance: 401.4
click at [622, 111] on body "← Return to /applysquad Mailslurp Inbox Job Search Builder [PERSON_NAME] User E…" at bounding box center [597, 208] width 1194 height 573
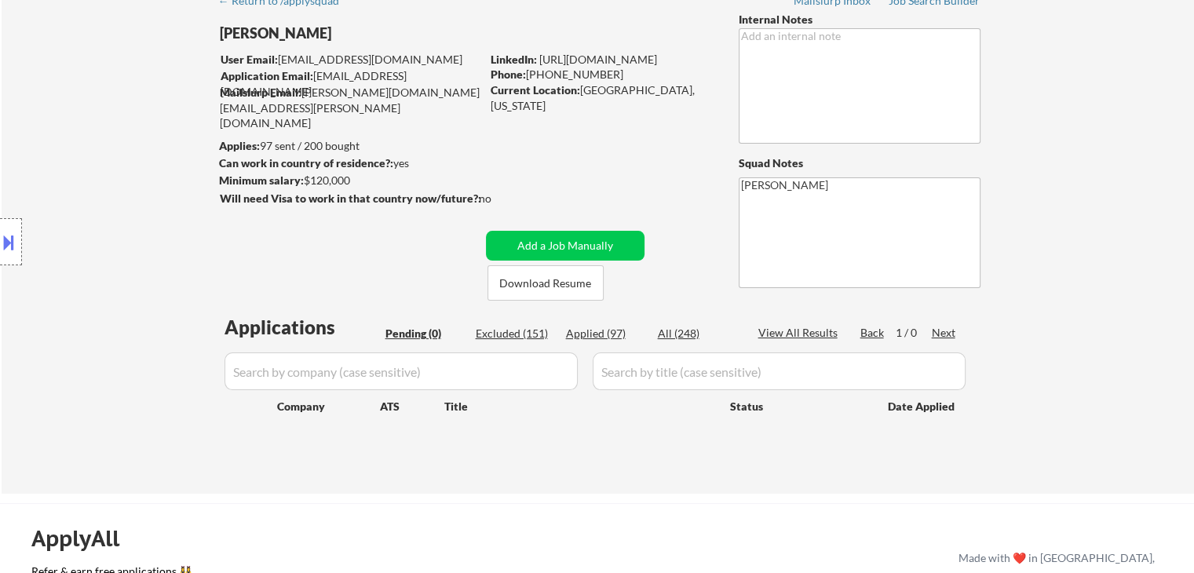
click at [628, 126] on div "← Return to /applysquad Mailslurp Inbox Job Search Builder [PERSON_NAME] User E…" at bounding box center [597, 232] width 783 height 497
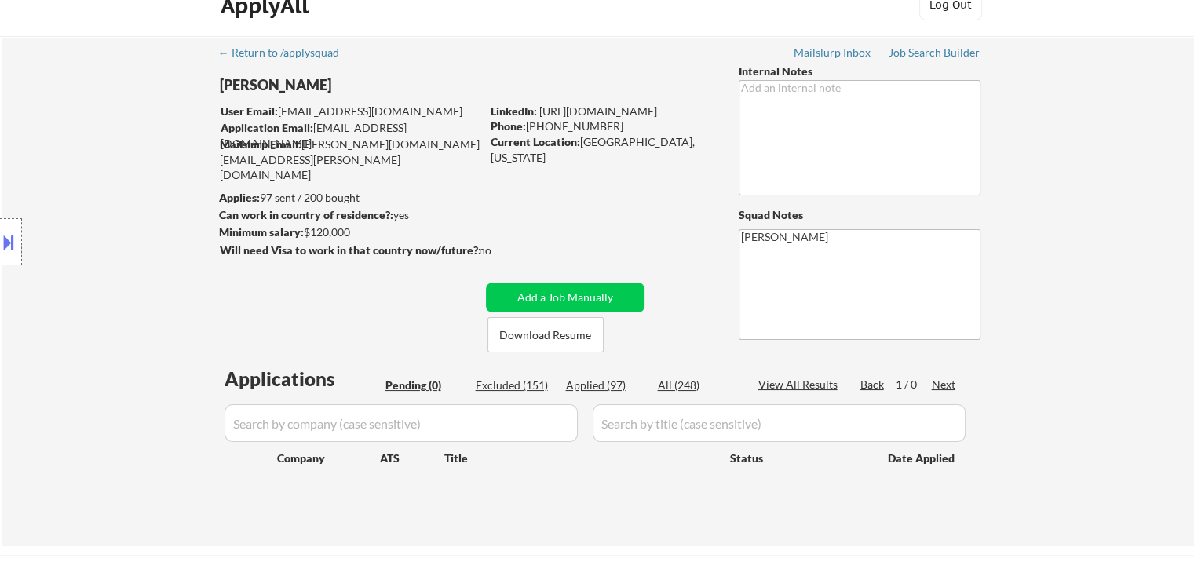
scroll to position [0, 0]
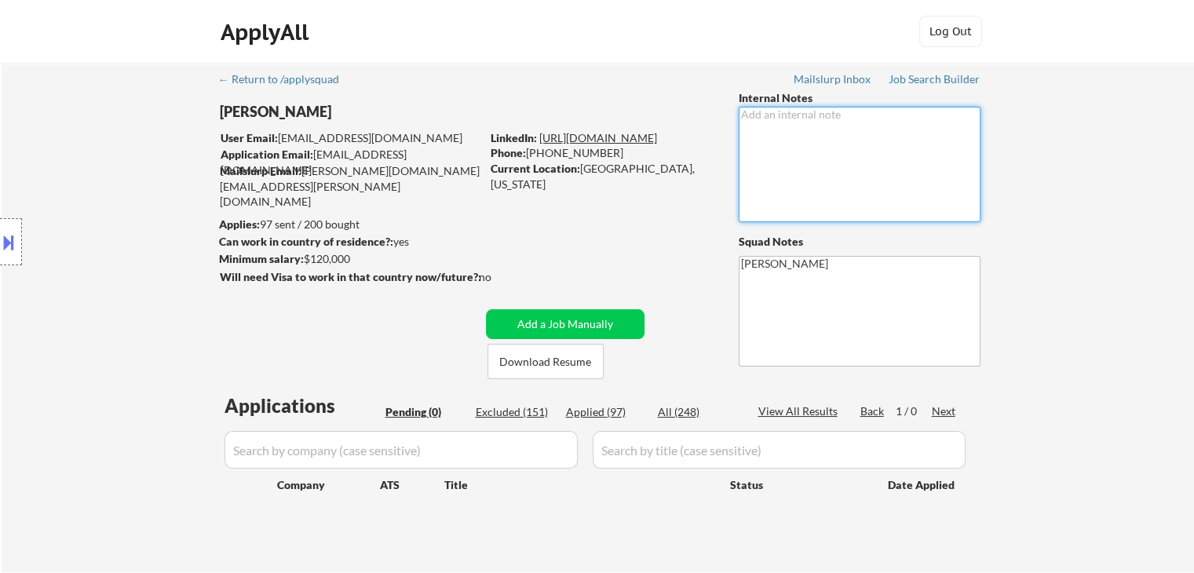
click at [600, 132] on div "[PERSON_NAME] User Email: [EMAIL_ADDRESS][DOMAIN_NAME] Application Email: [EMAI…" at bounding box center [597, 234] width 783 height 289
click at [635, 103] on div "← Return to /applysquad Mailslurp Inbox Job Search Builder [PERSON_NAME] User E…" at bounding box center [597, 311] width 783 height 497
click at [68, 283] on div "Location Inclusions: [GEOGRAPHIC_DATA], [GEOGRAPHIC_DATA] [GEOGRAPHIC_DATA], [G…" at bounding box center [140, 242] width 281 height 291
click at [100, 266] on div "Location Inclusions: [GEOGRAPHIC_DATA], [GEOGRAPHIC_DATA] [GEOGRAPHIC_DATA], [G…" at bounding box center [140, 242] width 281 height 291
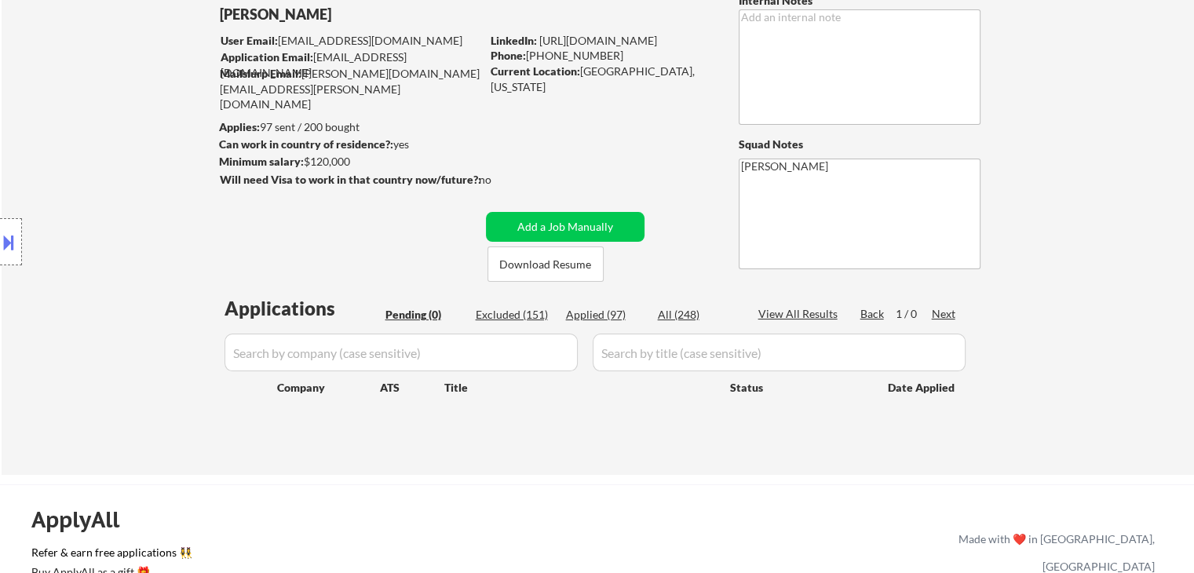
scroll to position [157, 0]
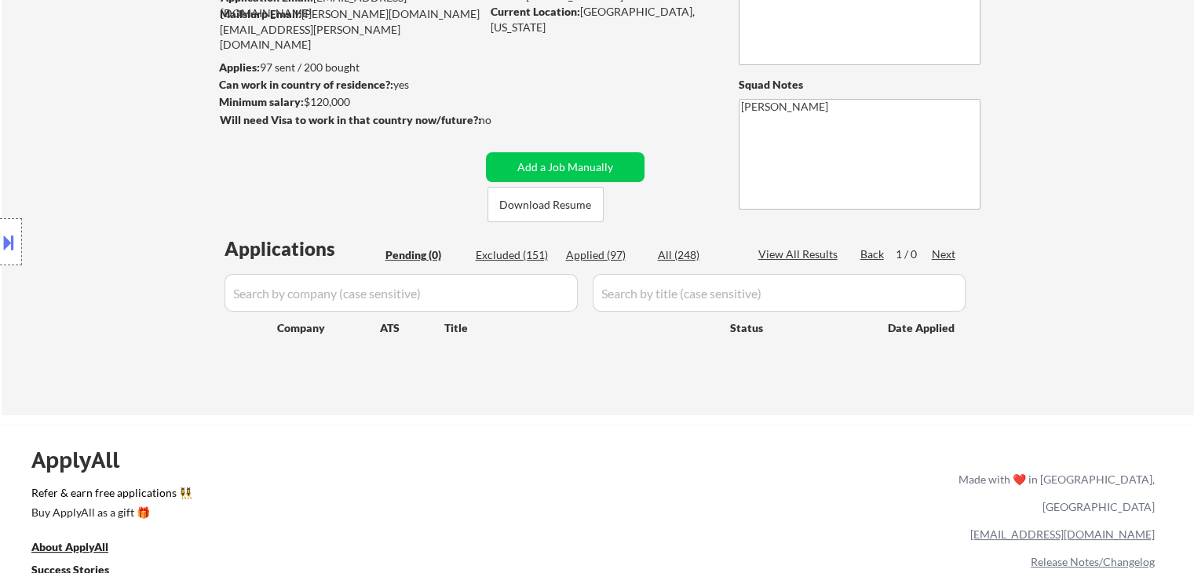
drag, startPoint x: 1071, startPoint y: 161, endPoint x: 1163, endPoint y: 22, distance: 166.5
click at [1071, 146] on div "← Return to /applysquad Mailslurp Inbox Job Search Builder [PERSON_NAME] User E…" at bounding box center [598, 160] width 1192 height 509
